Goal: Task Accomplishment & Management: Manage account settings

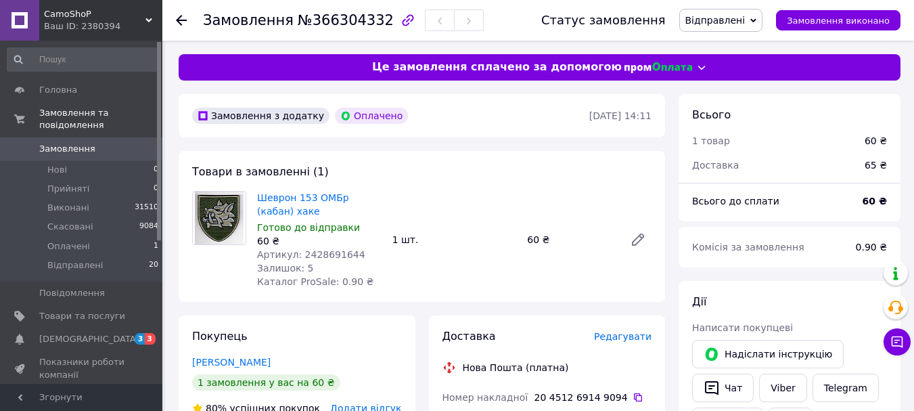
click at [66, 143] on span "Замовлення" at bounding box center [67, 149] width 56 height 12
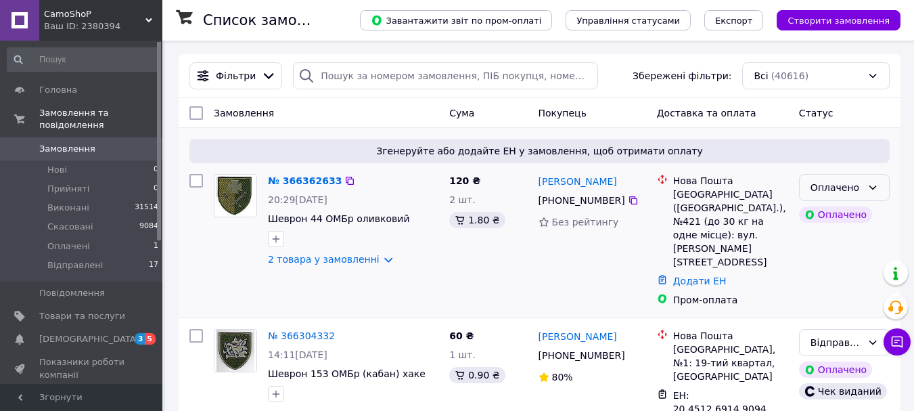
click at [872, 188] on icon at bounding box center [873, 187] width 7 height 4
click at [830, 215] on li "Прийнято" at bounding box center [844, 217] width 89 height 24
